Goal: Task Accomplishment & Management: Complete application form

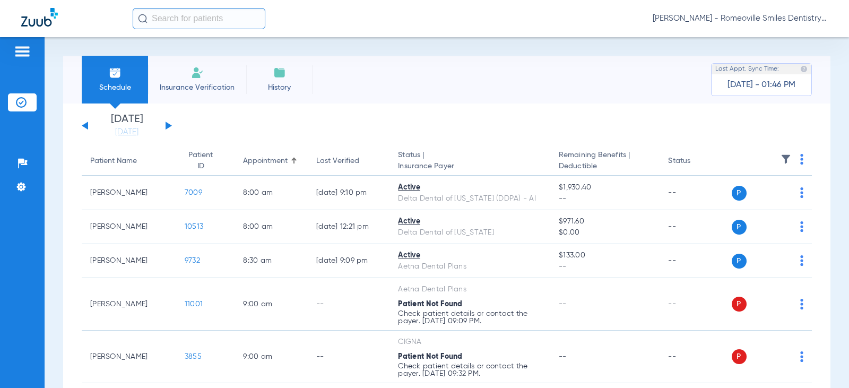
click at [188, 86] on span "Insurance Verification" at bounding box center [197, 87] width 82 height 11
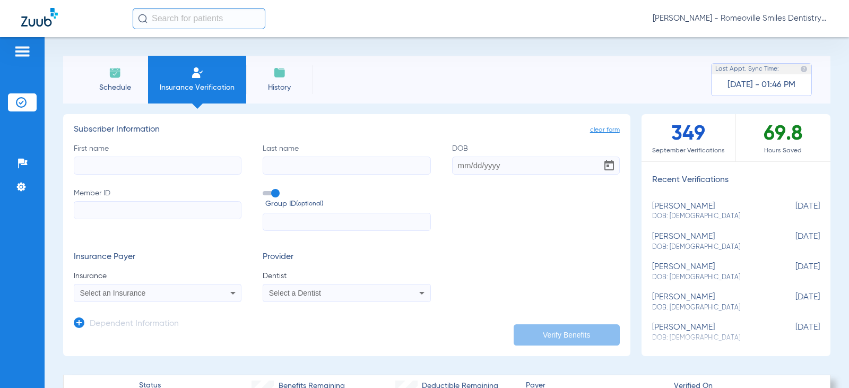
click at [114, 172] on input "First name" at bounding box center [158, 166] width 168 height 18
drag, startPoint x: 93, startPoint y: 168, endPoint x: 90, endPoint y: 211, distance: 43.1
click at [90, 211] on input "Member ID" at bounding box center [158, 210] width 168 height 18
paste input "101948681500"
type input "101948681500"
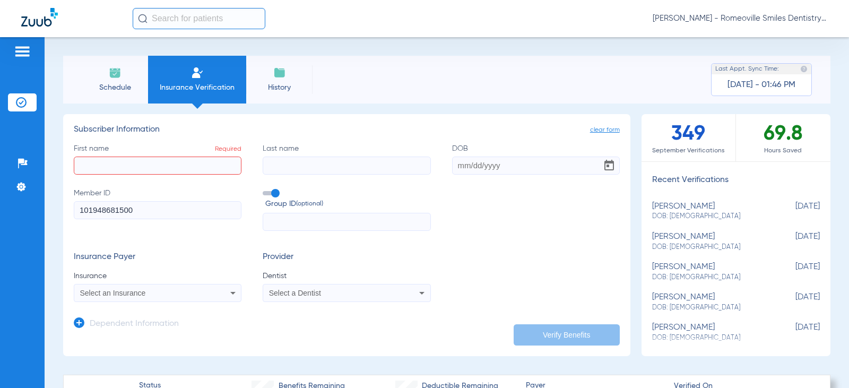
click at [139, 167] on input "First name Required" at bounding box center [158, 166] width 168 height 18
paste input "000003-IL-000018"
type input "000003-IL-000018"
click at [132, 163] on input "First name Required" at bounding box center [158, 166] width 168 height 18
paste input "[PERSON_NAME]"
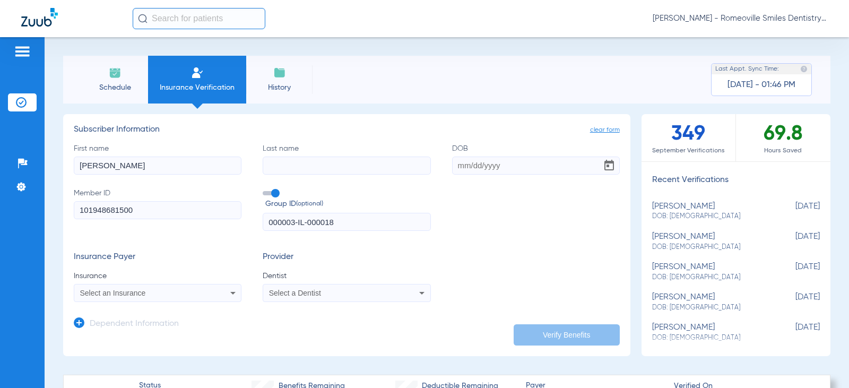
type input "[PERSON_NAME]"
click at [279, 163] on input "Last name" at bounding box center [347, 166] width 168 height 18
paste input "[PERSON_NAME]"
type input "[PERSON_NAME]"
click at [454, 166] on input "DOB" at bounding box center [536, 166] width 168 height 18
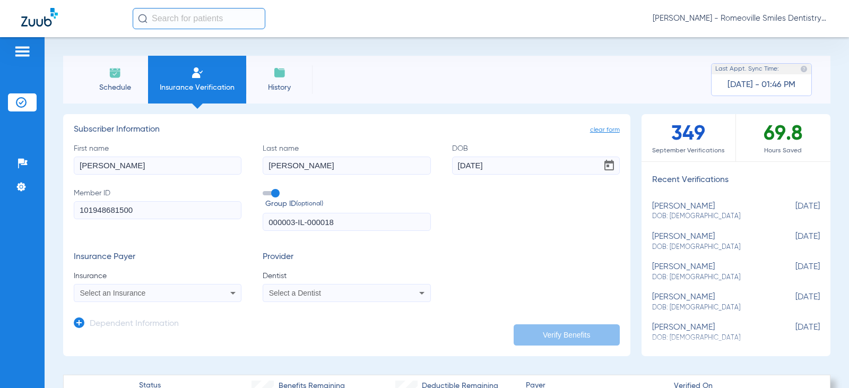
type input "[DATE]"
click at [219, 293] on div "Select an Insurance" at bounding box center [157, 293] width 167 height 13
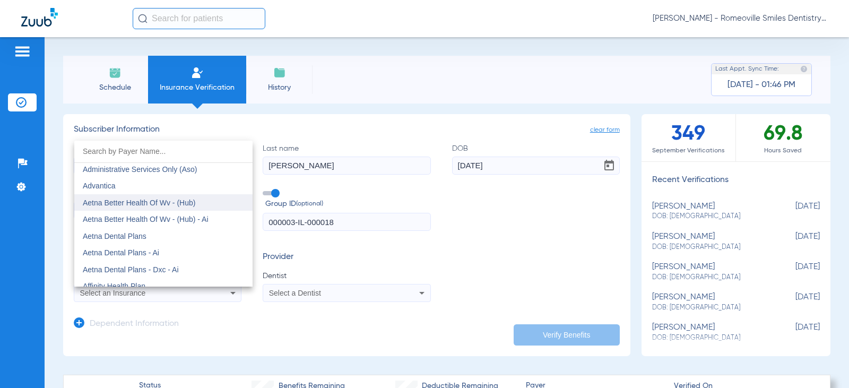
scroll to position [53, 0]
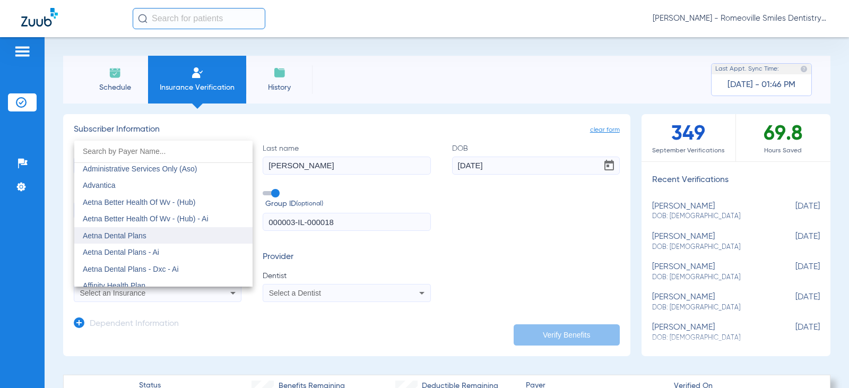
click at [151, 236] on mat-option "Aetna Dental Plans" at bounding box center [163, 235] width 178 height 17
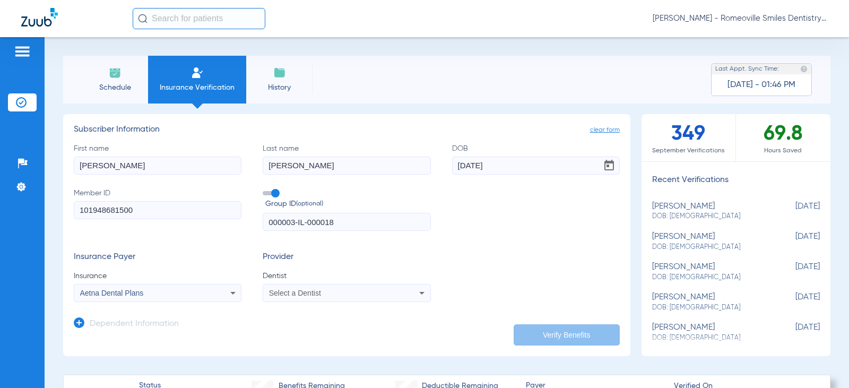
click at [416, 295] on icon at bounding box center [422, 293] width 13 height 13
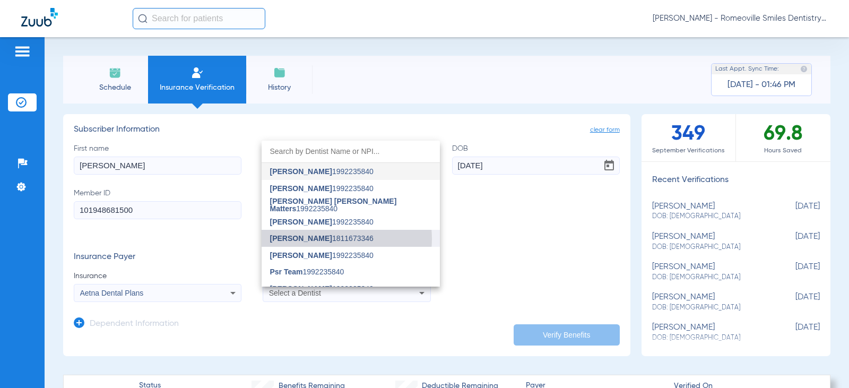
click at [325, 239] on span "[PERSON_NAME] 1811673346" at bounding box center [321, 238] width 103 height 7
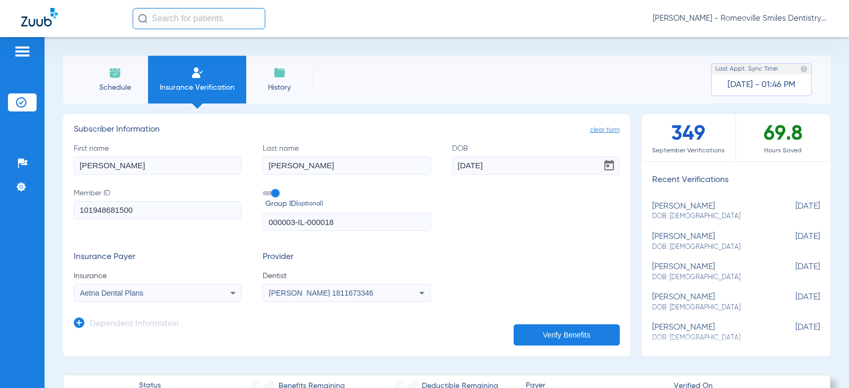
click at [545, 337] on button "Verify Benefits" at bounding box center [567, 334] width 106 height 21
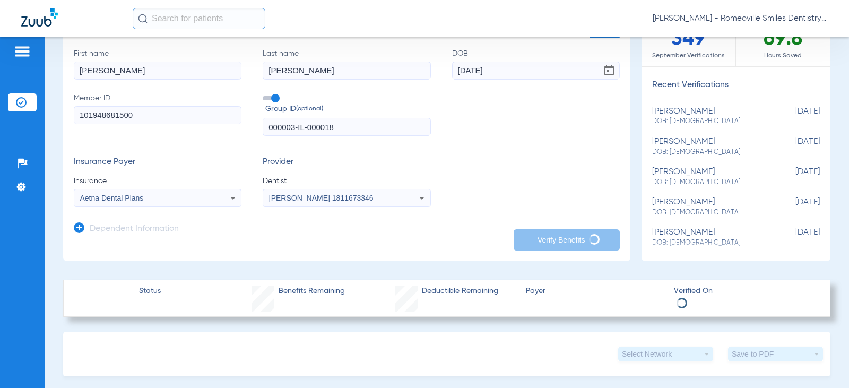
scroll to position [106, 0]
